Goal: Check status

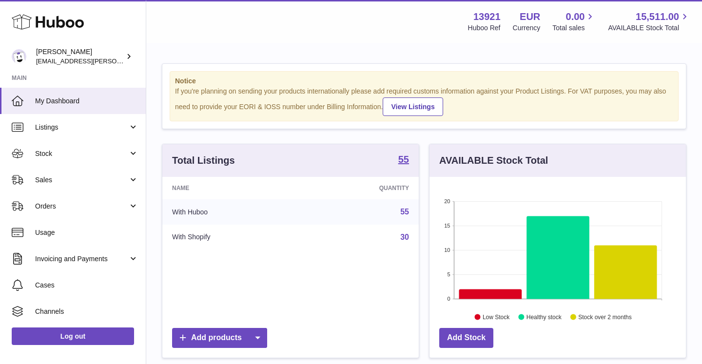
scroll to position [152, 256]
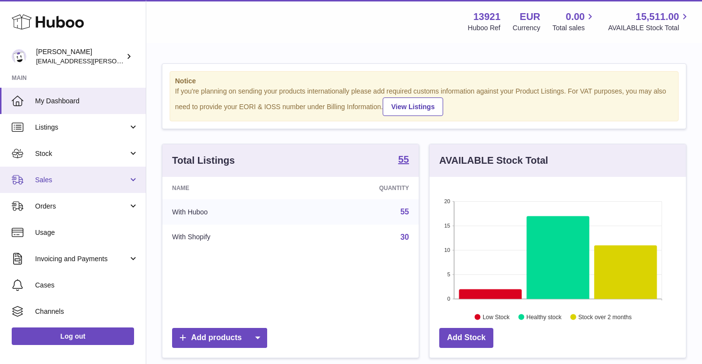
click at [49, 178] on span "Sales" at bounding box center [81, 179] width 93 height 9
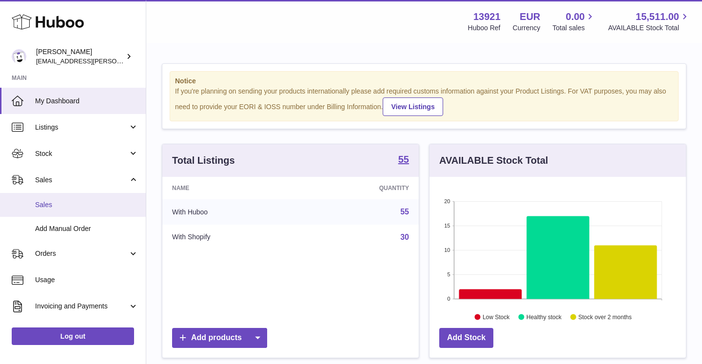
click at [54, 210] on link "Sales" at bounding box center [73, 205] width 146 height 24
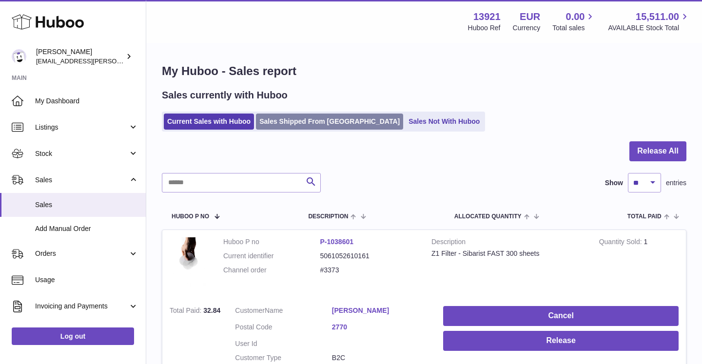
click at [312, 117] on link "Sales Shipped From [GEOGRAPHIC_DATA]" at bounding box center [329, 122] width 147 height 16
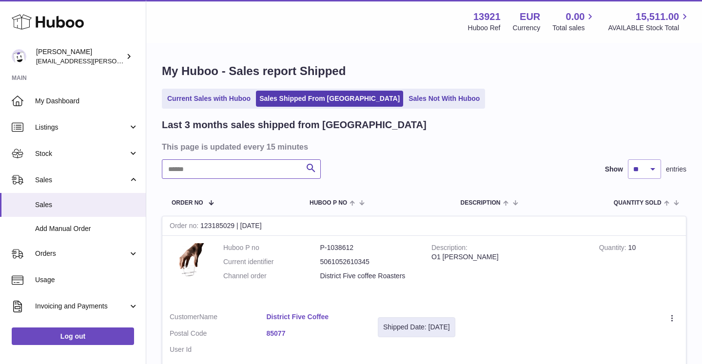
click at [225, 167] on input "text" at bounding box center [241, 168] width 159 height 19
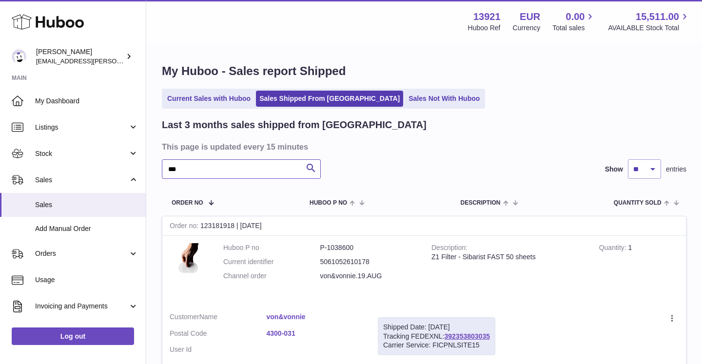
scroll to position [51, 0]
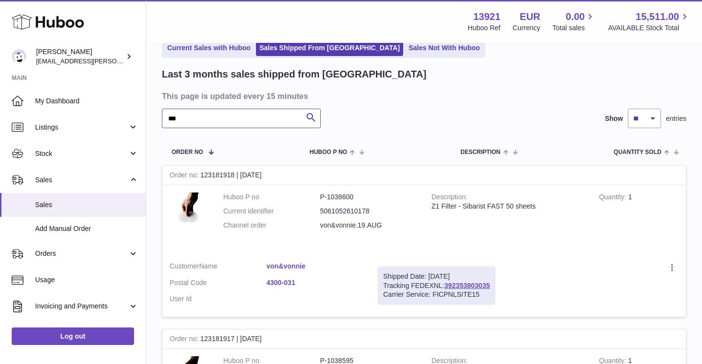
type input "***"
drag, startPoint x: 383, startPoint y: 279, endPoint x: 495, endPoint y: 293, distance: 113.4
click at [495, 293] on div "Shipped Date: 21st Aug 2025 Tracking FEDEXNL: 392353803035 Carrier Service: FIC…" at bounding box center [436, 286] width 117 height 39
copy div "Shipped Date: 21st Aug 2025 Tracking FEDEXNL: 392353803035 Carrier Service: FIC…"
click at [446, 285] on link "392353803035" at bounding box center [467, 286] width 45 height 8
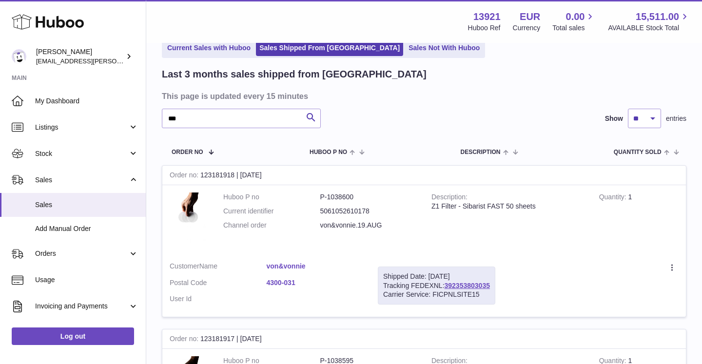
click at [295, 267] on link "von&vonnie" at bounding box center [315, 266] width 97 height 9
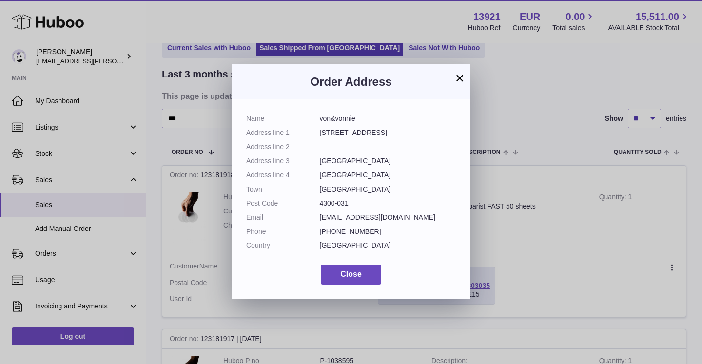
drag, startPoint x: 316, startPoint y: 218, endPoint x: 405, endPoint y: 220, distance: 88.7
click at [405, 220] on dl "Name von&vonnie Address line 1 Rua do Heroismo 10 Address line 2 Address line 3…" at bounding box center [351, 184] width 210 height 141
copy dl "hello@vonandvonnie.com"
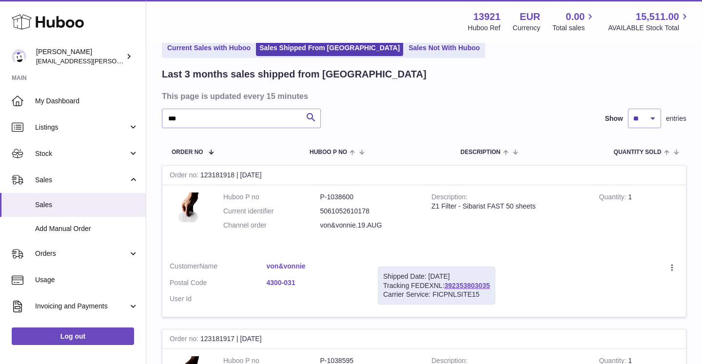
click at [557, 252] on div at bounding box center [351, 182] width 702 height 364
drag, startPoint x: 380, startPoint y: 274, endPoint x: 513, endPoint y: 298, distance: 134.7
click at [513, 298] on tr "Order no 123181918 | 20th Aug Huboo P no P-1038600 Current identifier 506105261…" at bounding box center [424, 241] width 525 height 152
copy tr "Shipped Date: 21st Aug 2025 Tracking FEDEXNL: 392353803035 Carrier Service: FIC…"
